Goal: Task Accomplishment & Management: Manage account settings

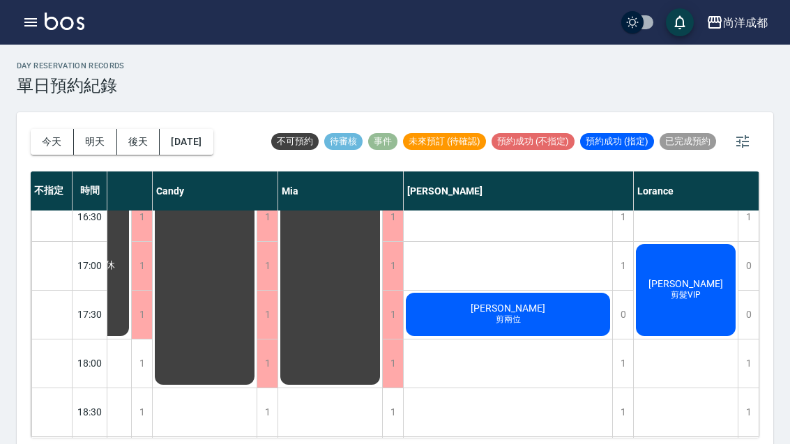
scroll to position [657, 132]
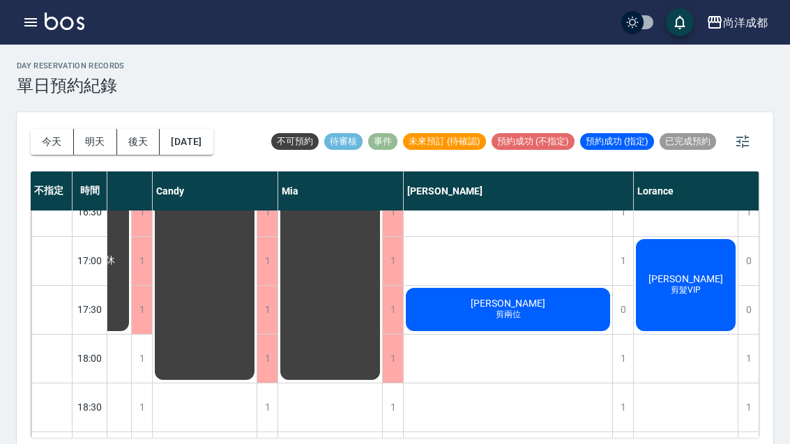
click at [701, 284] on span "粘令彤" at bounding box center [686, 278] width 80 height 11
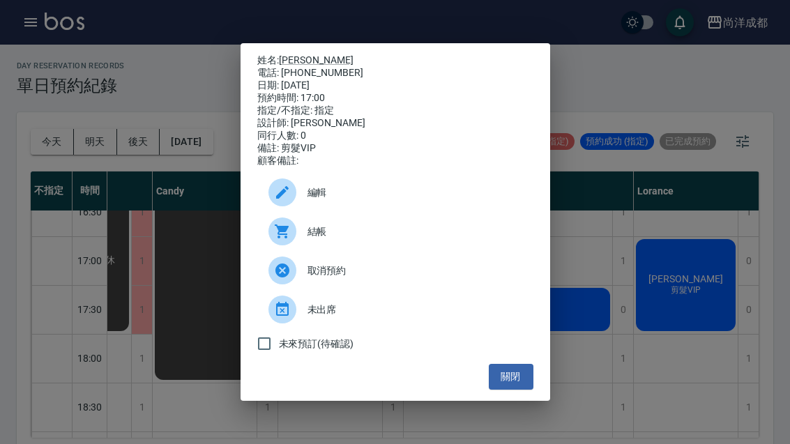
click at [503, 385] on button "關閉" at bounding box center [511, 377] width 45 height 26
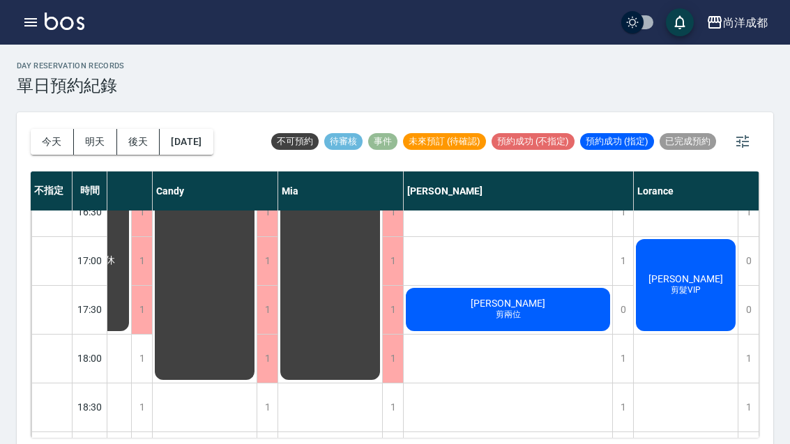
click at [542, 310] on div "吳松昌 剪兩位" at bounding box center [508, 309] width 208 height 47
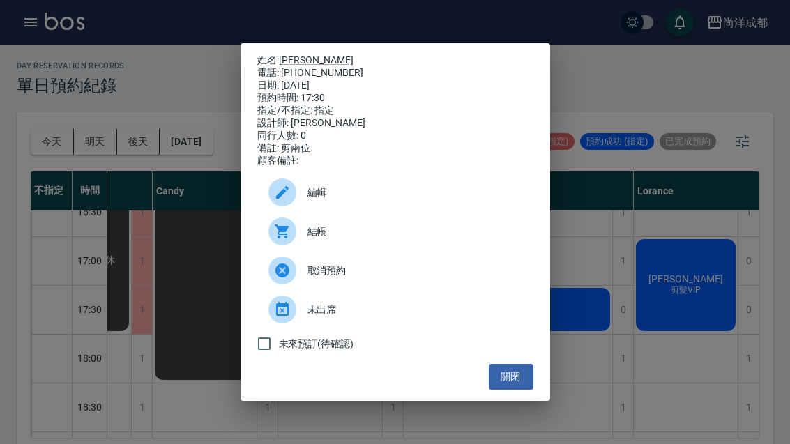
click at [515, 379] on button "關閉" at bounding box center [511, 377] width 45 height 26
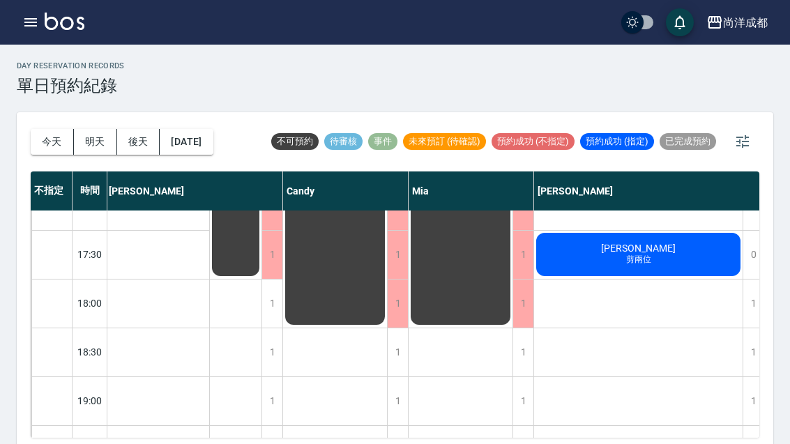
scroll to position [710, 3]
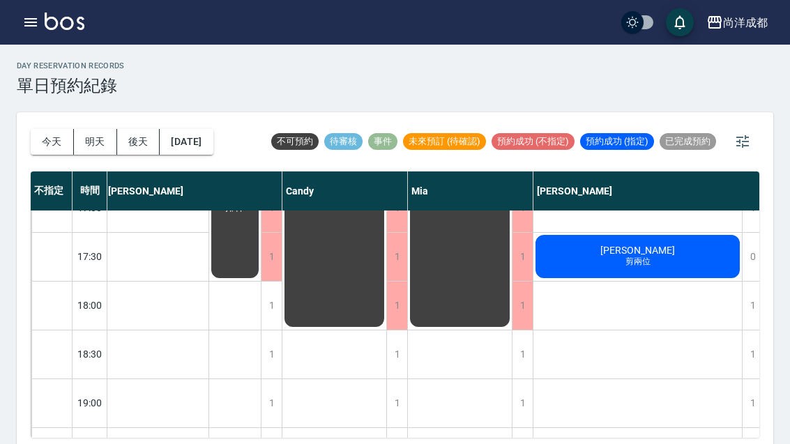
click at [692, 244] on div "吳松昌 剪兩位" at bounding box center [637, 256] width 208 height 47
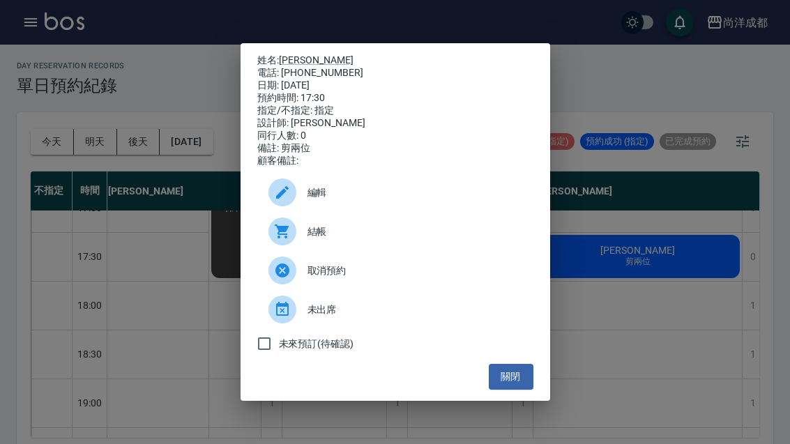
click at [310, 55] on link "[PERSON_NAME]" at bounding box center [316, 59] width 75 height 11
click at [542, 400] on div "姓名: 吳松昌 電話: 0968980986 日期: 2025/09/07 預約時間: 17:30 指定/不指定: 指定 設計師: Benny 同行人數: 0…" at bounding box center [396, 222] width 310 height 358
click at [542, 399] on div "姓名: 吳松昌 電話: 0968980986 日期: 2025/09/07 預約時間: 17:30 指定/不指定: 指定 設計師: Benny 同行人數: 0…" at bounding box center [396, 222] width 310 height 358
click at [506, 379] on button "關閉" at bounding box center [511, 377] width 45 height 26
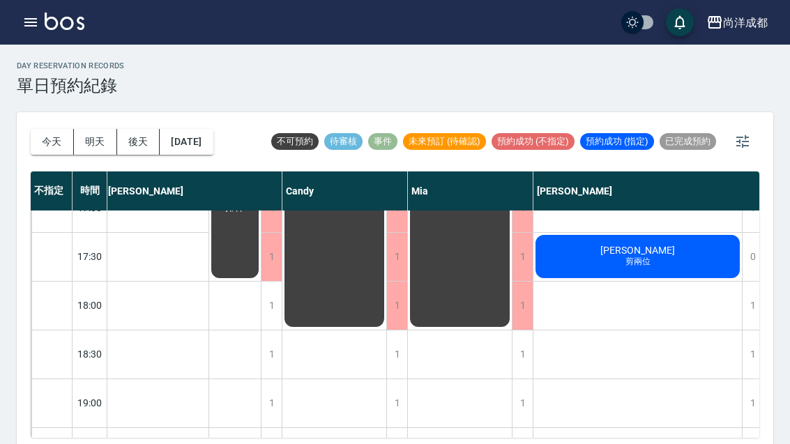
click at [93, 146] on button "明天" at bounding box center [95, 142] width 43 height 26
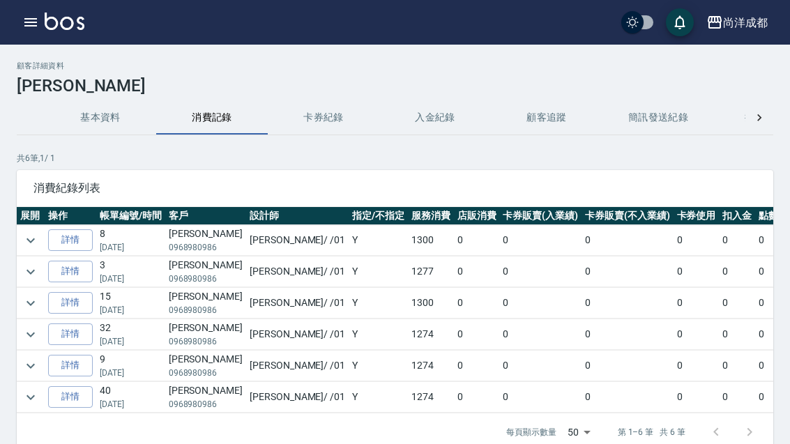
click at [565, 3] on div "尚洋成都 登出" at bounding box center [395, 22] width 790 height 45
